Goal: Check status: Check status

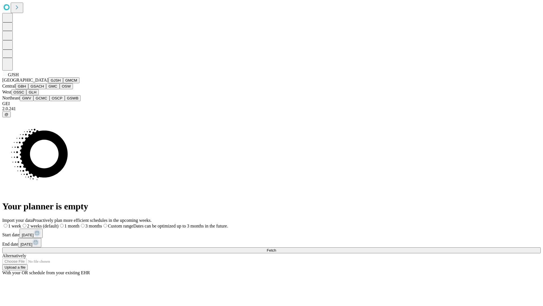
click at [48, 83] on button "GJSH" at bounding box center [55, 80] width 15 height 6
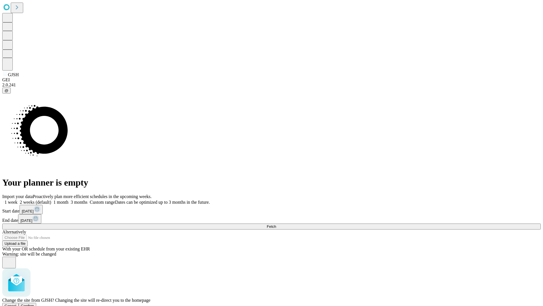
click at [34, 303] on span "Confirm" at bounding box center [27, 305] width 13 height 4
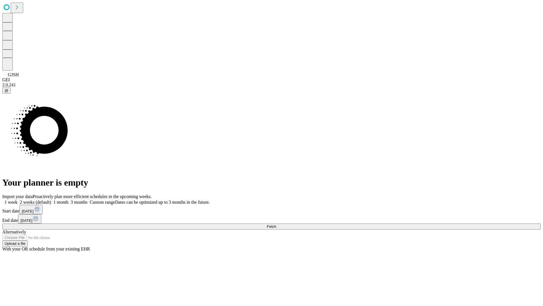
click at [18, 200] on label "1 week" at bounding box center [9, 202] width 15 height 5
click at [276, 224] on span "Fetch" at bounding box center [271, 226] width 9 height 4
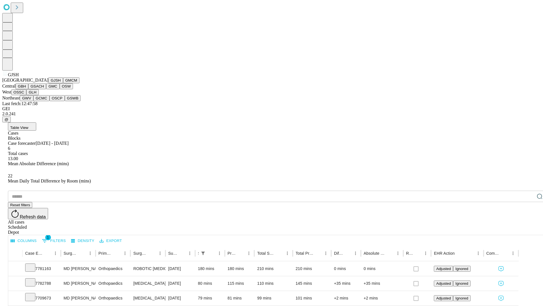
click at [63, 83] on button "GMCM" at bounding box center [71, 80] width 16 height 6
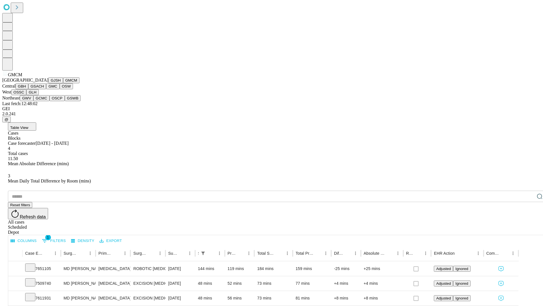
click at [28, 89] on button "GBH" at bounding box center [22, 86] width 13 height 6
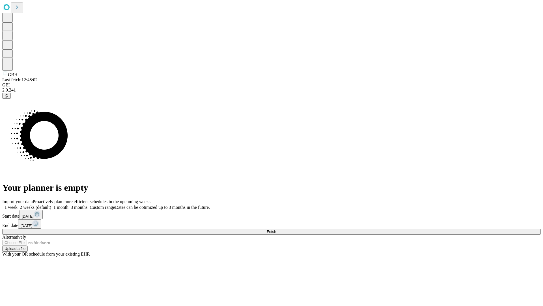
click at [18, 205] on label "1 week" at bounding box center [9, 207] width 15 height 5
click at [276, 229] on span "Fetch" at bounding box center [271, 231] width 9 height 4
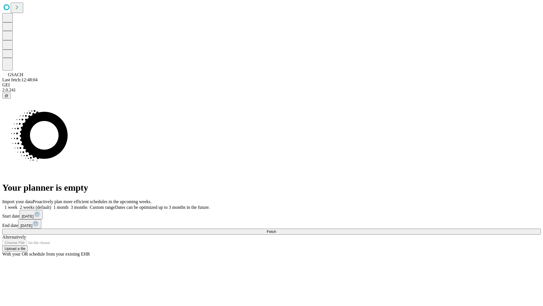
click at [18, 205] on label "1 week" at bounding box center [9, 207] width 15 height 5
click at [276, 229] on span "Fetch" at bounding box center [271, 231] width 9 height 4
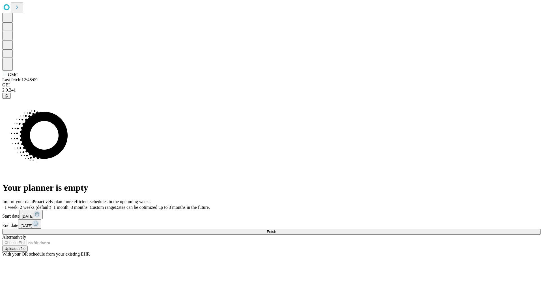
click at [18, 205] on label "1 week" at bounding box center [9, 207] width 15 height 5
click at [276, 229] on span "Fetch" at bounding box center [271, 231] width 9 height 4
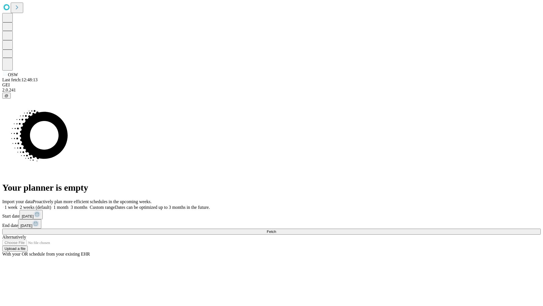
click at [276, 229] on span "Fetch" at bounding box center [271, 231] width 9 height 4
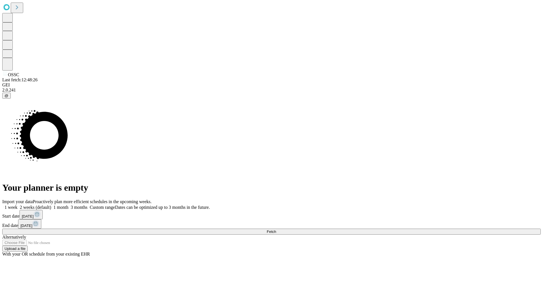
click at [18, 205] on label "1 week" at bounding box center [9, 207] width 15 height 5
click at [276, 229] on span "Fetch" at bounding box center [271, 231] width 9 height 4
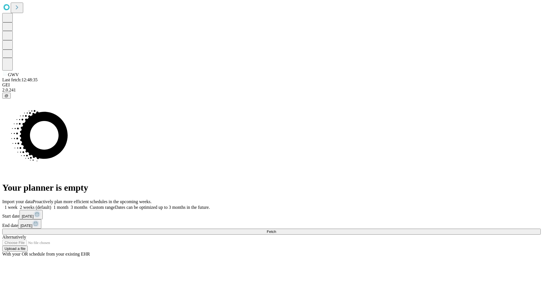
click at [18, 205] on label "1 week" at bounding box center [9, 207] width 15 height 5
click at [276, 229] on span "Fetch" at bounding box center [271, 231] width 9 height 4
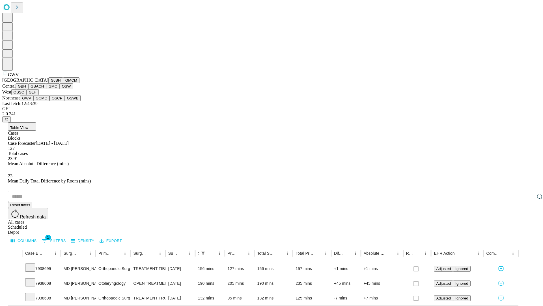
click at [44, 101] on button "GCMC" at bounding box center [41, 98] width 16 height 6
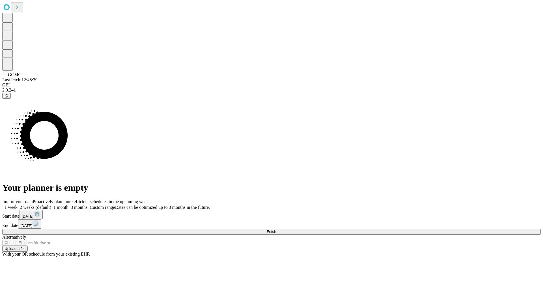
click at [18, 205] on label "1 week" at bounding box center [9, 207] width 15 height 5
click at [276, 229] on span "Fetch" at bounding box center [271, 231] width 9 height 4
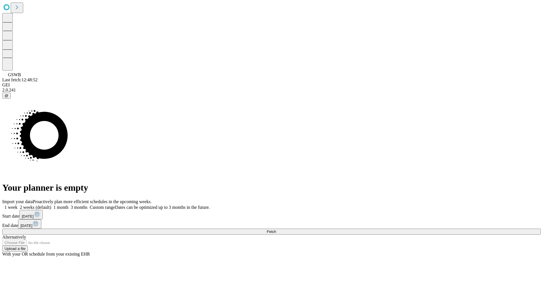
click at [18, 205] on label "1 week" at bounding box center [9, 207] width 15 height 5
click at [276, 229] on span "Fetch" at bounding box center [271, 231] width 9 height 4
